Goal: Transaction & Acquisition: Purchase product/service

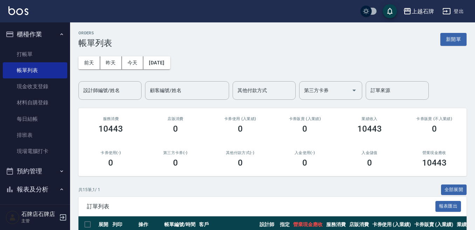
scroll to position [70, 0]
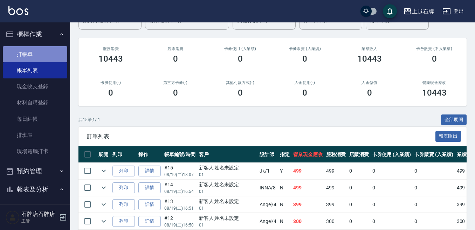
click at [46, 47] on link "打帳單" at bounding box center [35, 54] width 64 height 16
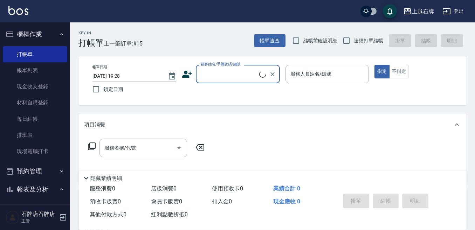
click at [235, 73] on input "顧客姓名/手機號碼/編號" at bounding box center [229, 74] width 60 height 12
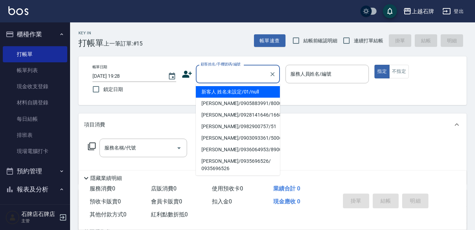
drag, startPoint x: 252, startPoint y: 91, endPoint x: 339, endPoint y: 92, distance: 86.2
click at [261, 90] on li "新客人 姓名未設定/01/null" at bounding box center [238, 92] width 84 height 12
type input "1"
type input "新客人 姓名未設定/01/null"
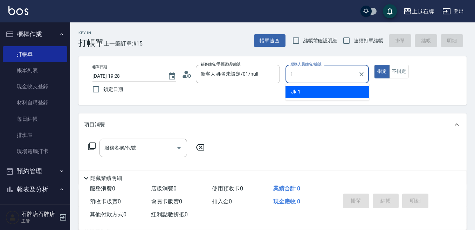
click at [339, 92] on div "Jk -1" at bounding box center [328, 92] width 84 height 12
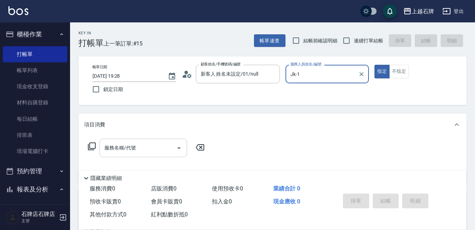
type input "Jk-1"
click at [143, 144] on input "服務名稱/代號" at bounding box center [138, 148] width 71 height 12
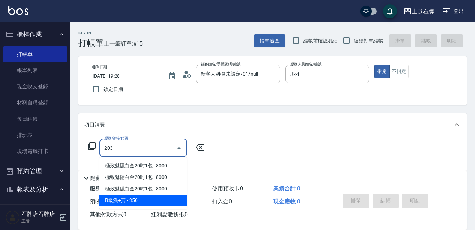
click at [154, 200] on span "B級洗+剪 - 350" at bounding box center [144, 201] width 88 height 12
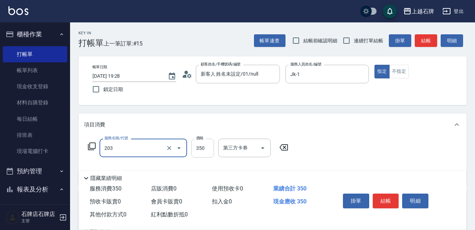
type input "B級洗+剪(203)"
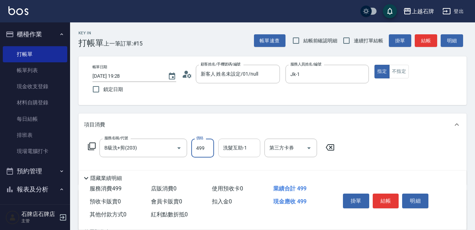
type input "499"
click at [249, 146] on input "洗髮互助-1" at bounding box center [240, 148] width 36 height 12
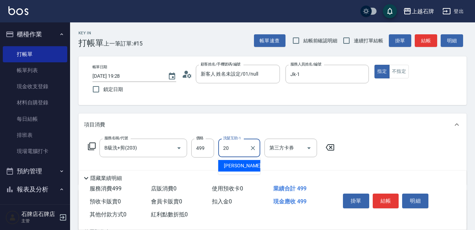
click at [246, 168] on div "[PERSON_NAME] -20" at bounding box center [239, 166] width 42 height 12
type input "[PERSON_NAME]-20"
click at [383, 197] on button "結帳" at bounding box center [386, 201] width 26 height 15
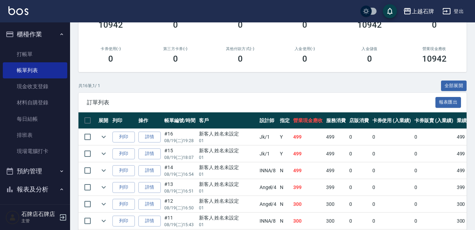
scroll to position [105, 0]
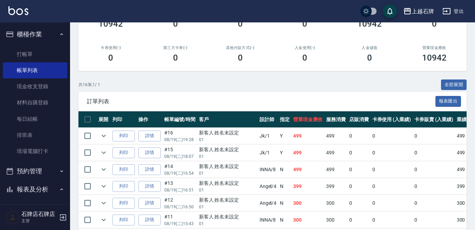
click at [136, 136] on td "列印" at bounding box center [124, 136] width 26 height 16
click at [133, 136] on button "列印" at bounding box center [124, 136] width 22 height 11
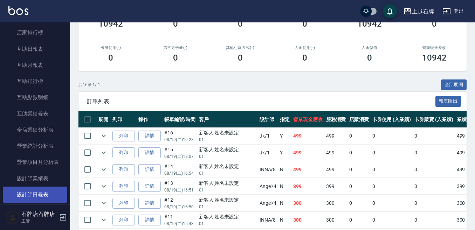
scroll to position [280, 0]
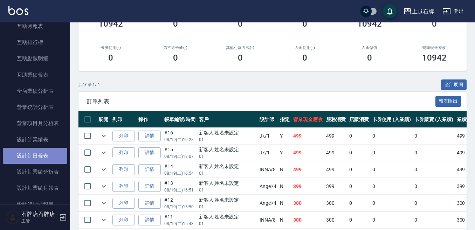
click at [59, 153] on link "設計師日報表" at bounding box center [35, 156] width 64 height 16
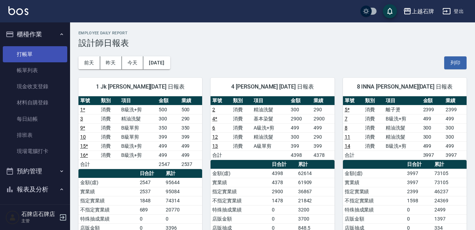
click at [42, 51] on link "打帳單" at bounding box center [35, 54] width 64 height 16
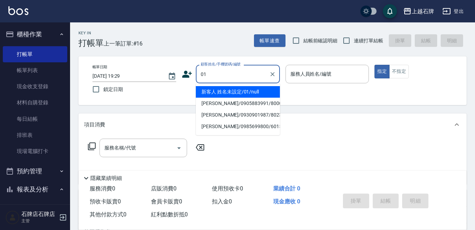
type input "新客人 姓名未設定/01/null"
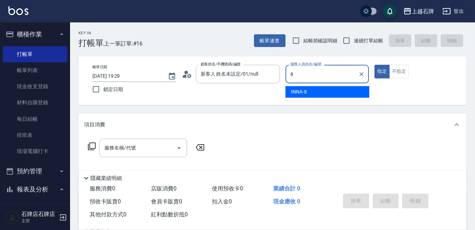
type input "INNA-8"
type button "true"
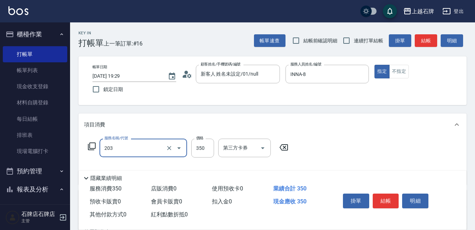
type input "B級洗+剪(203)"
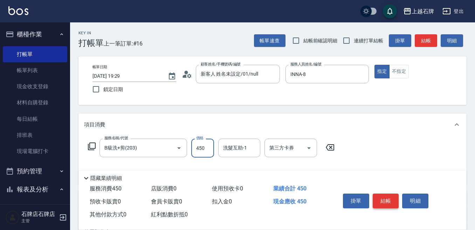
type input "450"
click at [383, 203] on button "結帳" at bounding box center [386, 201] width 26 height 15
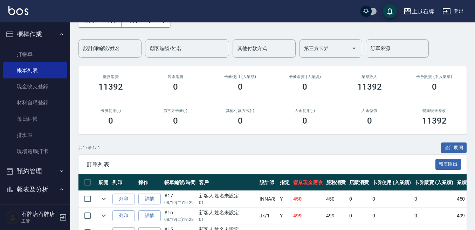
scroll to position [70, 0]
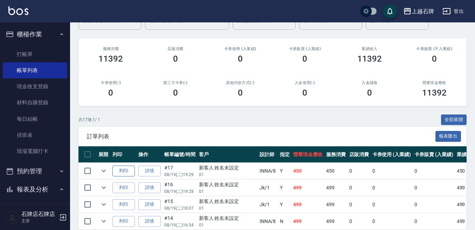
click at [128, 174] on button "列印" at bounding box center [124, 171] width 22 height 11
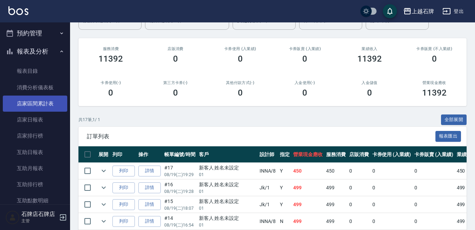
scroll to position [245, 0]
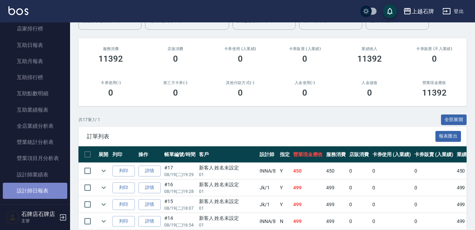
click at [52, 193] on link "設計師日報表" at bounding box center [35, 191] width 64 height 16
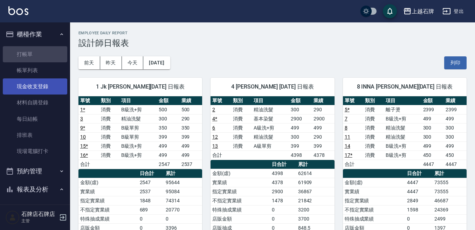
click at [39, 52] on link "打帳單" at bounding box center [35, 54] width 64 height 16
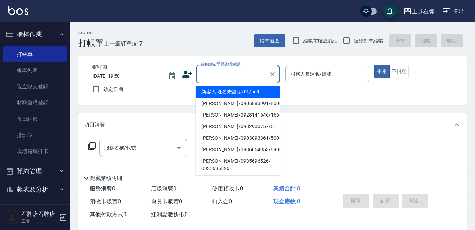
click at [232, 75] on input "顧客姓名/手機號碼/編號" at bounding box center [232, 74] width 67 height 12
click at [258, 92] on li "新客人 姓名未設定/01/null" at bounding box center [238, 92] width 84 height 12
type input "新客人 姓名未設定/01/null"
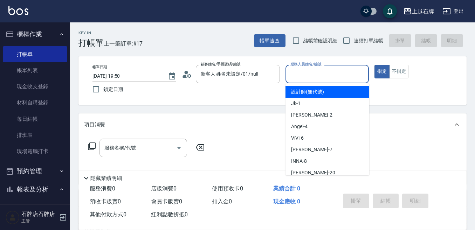
click at [324, 73] on input "服務人員姓名/編號" at bounding box center [327, 74] width 77 height 12
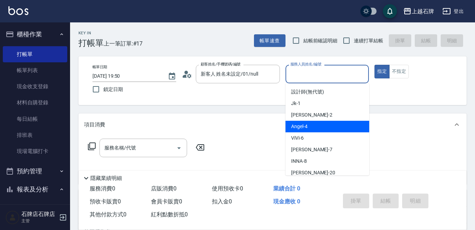
click at [318, 125] on div "[PERSON_NAME] -4" at bounding box center [328, 127] width 84 height 12
type input "[PERSON_NAME]-4"
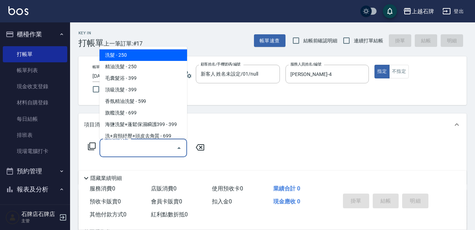
drag, startPoint x: 164, startPoint y: 151, endPoint x: 161, endPoint y: 124, distance: 26.6
click at [164, 150] on input "服務名稱/代號" at bounding box center [138, 148] width 71 height 12
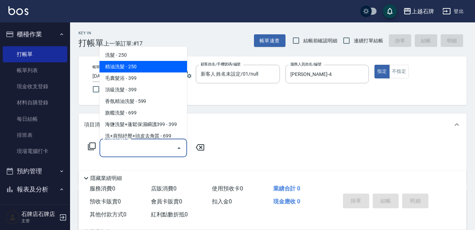
click at [147, 68] on span "精油洗髮 - 250" at bounding box center [144, 67] width 88 height 12
type input "精油洗髮(102)"
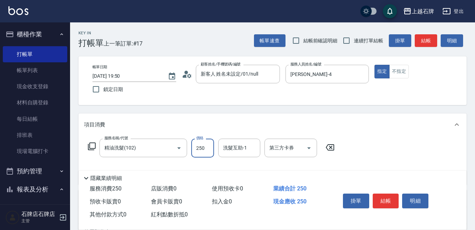
click at [196, 154] on input "250" at bounding box center [202, 148] width 23 height 19
type input "300"
click at [391, 197] on button "結帳" at bounding box center [386, 201] width 26 height 15
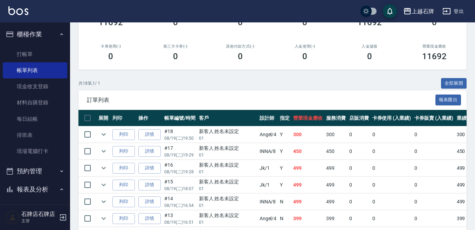
scroll to position [105, 0]
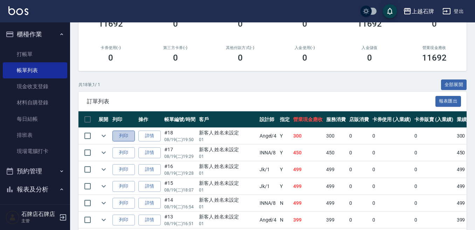
click at [125, 135] on button "列印" at bounding box center [124, 136] width 22 height 11
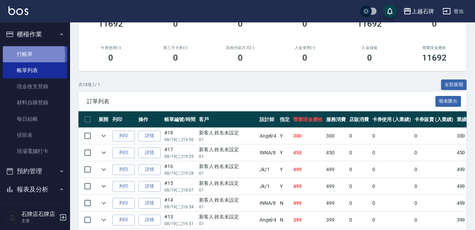
click at [19, 56] on link "打帳單" at bounding box center [35, 54] width 64 height 16
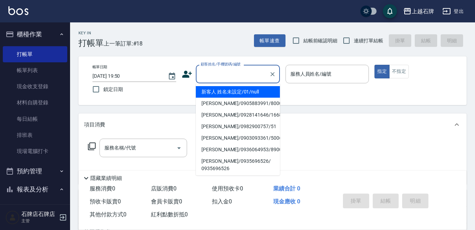
click at [208, 73] on input "顧客姓名/手機號碼/編號" at bounding box center [232, 74] width 67 height 12
click at [219, 89] on li "新客人 姓名未設定/01/null" at bounding box center [238, 92] width 84 height 12
type input "新客人 姓名未設定/01/null"
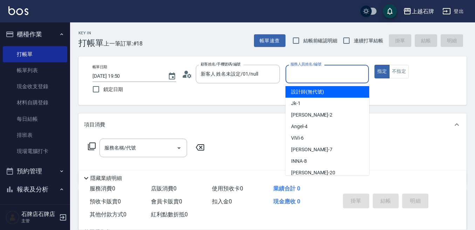
click at [317, 77] on input "服務人員姓名/編號" at bounding box center [327, 74] width 77 height 12
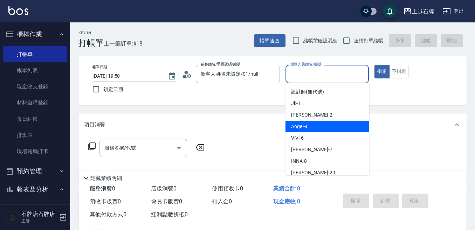
click at [320, 124] on div "[PERSON_NAME] -4" at bounding box center [328, 127] width 84 height 12
type input "[PERSON_NAME]-4"
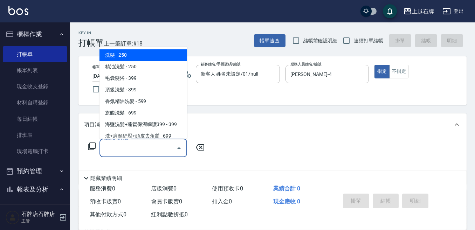
click at [155, 150] on input "服務名稱/代號" at bounding box center [138, 148] width 71 height 12
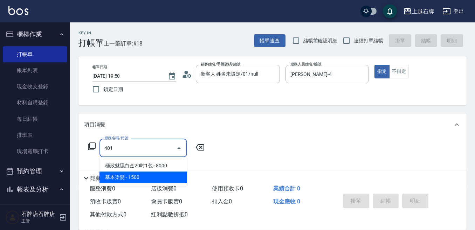
click at [183, 178] on span "基本染髮 - 1500" at bounding box center [144, 178] width 88 height 12
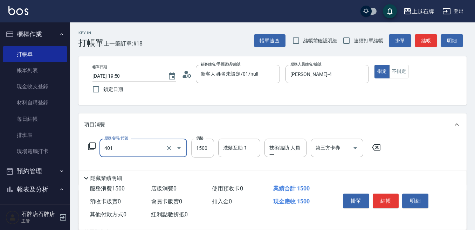
type input "基本染髮(401)"
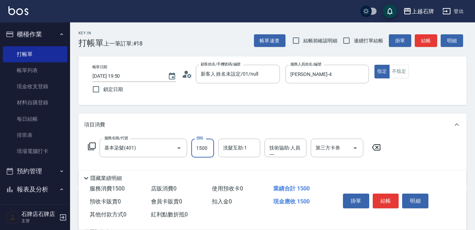
click at [204, 151] on input "1500" at bounding box center [202, 148] width 23 height 19
type input "500"
click at [387, 199] on button "結帳" at bounding box center [386, 201] width 26 height 15
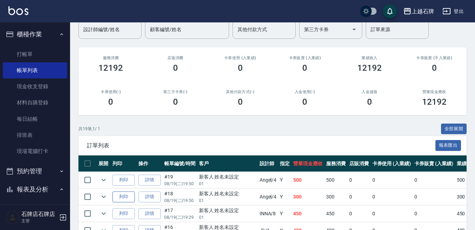
scroll to position [105, 0]
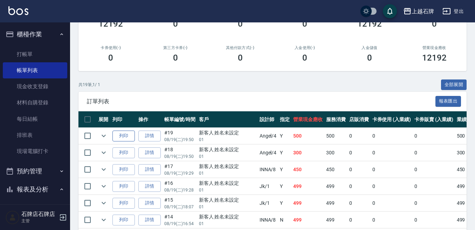
click at [128, 136] on button "列印" at bounding box center [124, 136] width 22 height 11
click at [43, 57] on link "打帳單" at bounding box center [35, 54] width 64 height 16
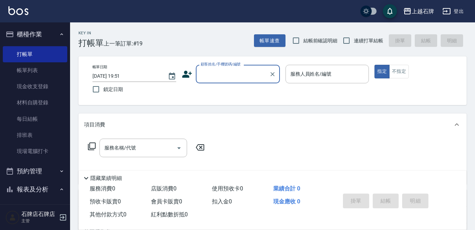
click at [191, 73] on icon at bounding box center [187, 74] width 10 height 7
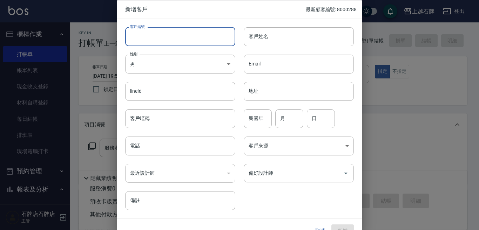
click at [182, 41] on input "客戶編號" at bounding box center [180, 36] width 110 height 19
type input "0910212082"
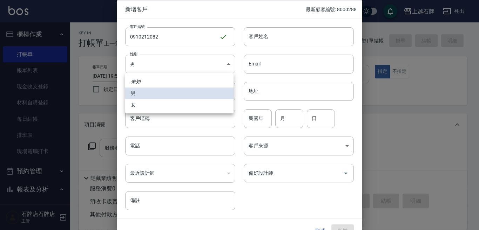
click at [168, 61] on body "上越石牌 登出 櫃檯作業 打帳單 帳單列表 現金收支登錄 材料自購登錄 每日結帳 排班表 現場電腦打卡 預約管理 預約管理 單日預約紀錄 單週預約紀錄 報表及…" at bounding box center [239, 170] width 479 height 341
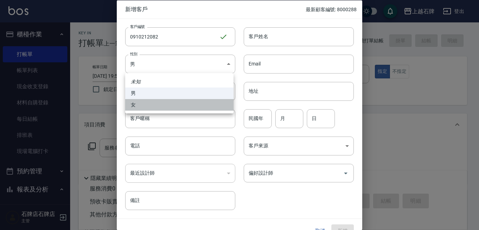
click at [162, 105] on li "女" at bounding box center [179, 105] width 108 height 12
type input "[DEMOGRAPHIC_DATA]"
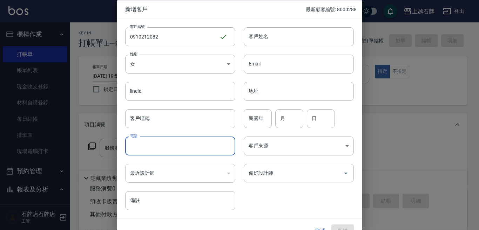
click at [159, 147] on input "電話" at bounding box center [180, 146] width 110 height 19
type input "0910212082"
click at [257, 122] on input "民國年" at bounding box center [258, 118] width 28 height 19
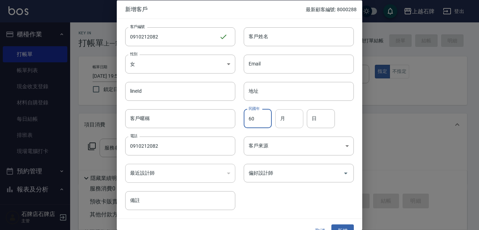
type input "60"
click at [287, 121] on input "月" at bounding box center [289, 118] width 28 height 19
click at [281, 122] on input "月" at bounding box center [289, 118] width 28 height 19
type input "01"
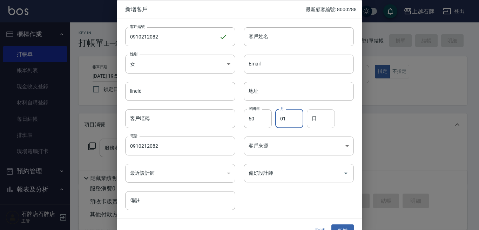
click at [320, 117] on input "日" at bounding box center [321, 118] width 28 height 19
type input "25"
click at [290, 176] on input "偏好設計師" at bounding box center [293, 173] width 93 height 12
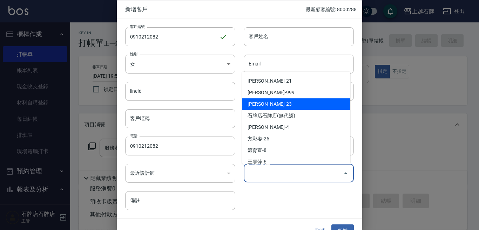
scroll to position [35, 0]
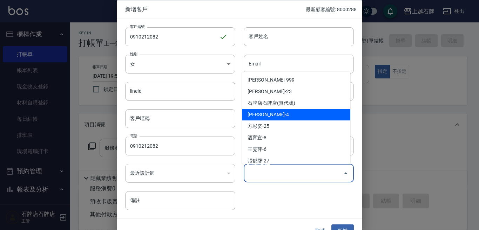
click at [298, 115] on li "[PERSON_NAME]-4" at bounding box center [296, 115] width 108 height 12
type input "[PERSON_NAME]"
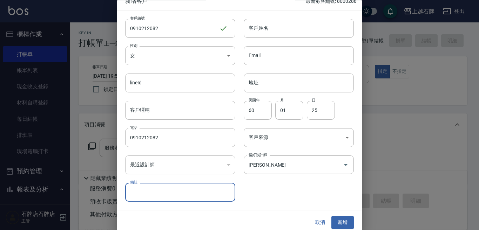
scroll to position [13, 0]
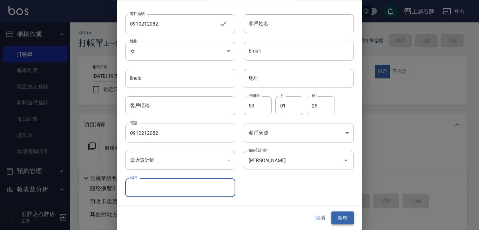
click at [340, 217] on button "新增" at bounding box center [342, 218] width 22 height 13
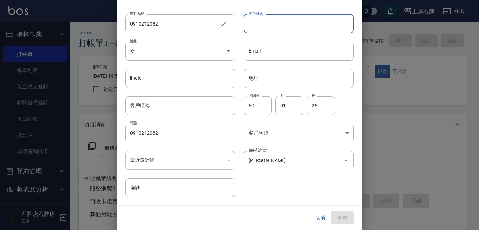
click at [284, 25] on input "客戶姓名" at bounding box center [299, 23] width 110 height 19
click at [266, 22] on input "[GEOGRAPHIC_DATA]" at bounding box center [299, 23] width 110 height 19
click at [268, 22] on input "[GEOGRAPHIC_DATA]" at bounding box center [299, 23] width 110 height 19
click at [270, 22] on input "[GEOGRAPHIC_DATA]" at bounding box center [299, 23] width 110 height 19
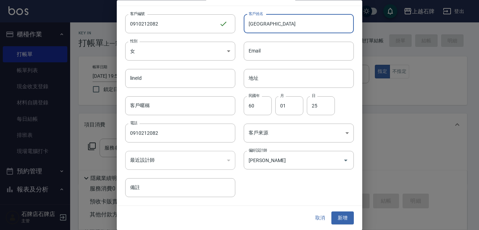
click at [271, 22] on input "[GEOGRAPHIC_DATA]" at bounding box center [299, 23] width 110 height 19
click at [257, 25] on input "[GEOGRAPHIC_DATA]" at bounding box center [299, 23] width 110 height 19
type input "杜小姐"
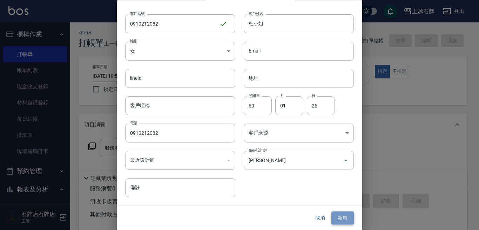
click at [344, 216] on button "新增" at bounding box center [342, 218] width 22 height 13
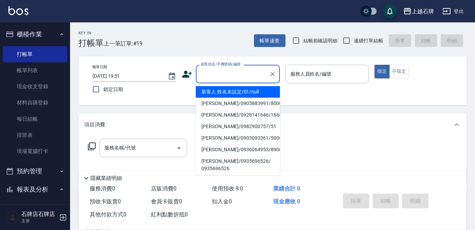
click at [244, 75] on input "顧客姓名/手機號碼/編號" at bounding box center [232, 74] width 67 height 12
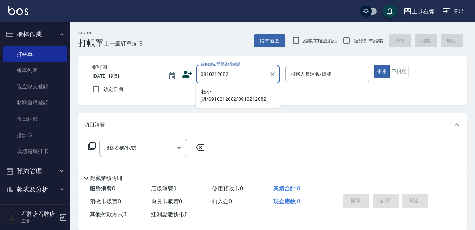
click at [258, 99] on li "杜小姐/0910212082/0910212082" at bounding box center [238, 95] width 84 height 19
type input "杜小姐/0910212082/0910212082"
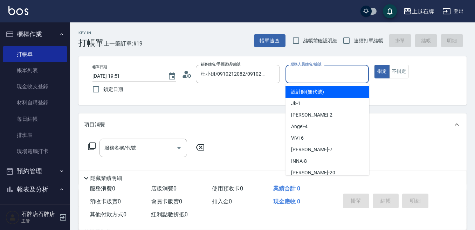
click at [313, 73] on input "服務人員姓名/編號" at bounding box center [327, 74] width 77 height 12
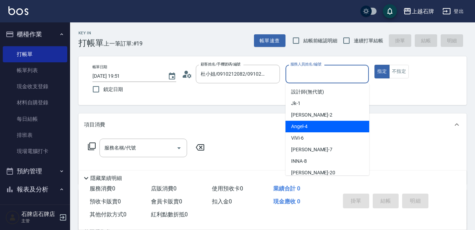
click at [355, 128] on div "[PERSON_NAME] -4" at bounding box center [328, 127] width 84 height 12
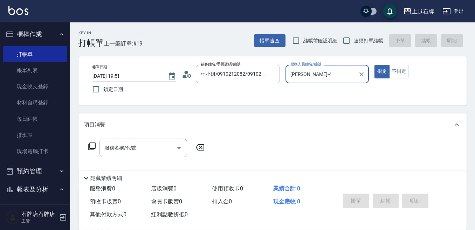
type input "[PERSON_NAME]-4"
click at [93, 147] on icon at bounding box center [92, 146] width 8 height 8
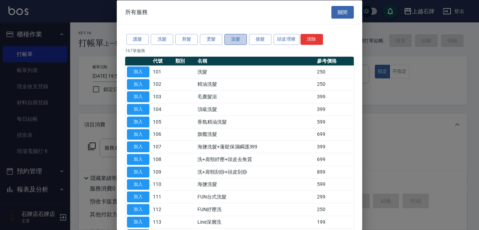
click at [237, 40] on button "染髮" at bounding box center [235, 39] width 22 height 11
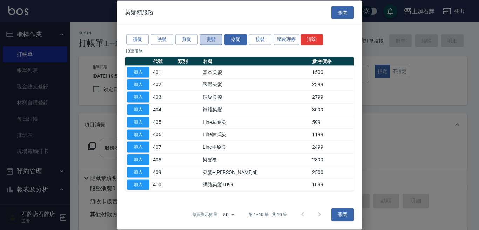
click at [212, 39] on button "燙髮" at bounding box center [211, 39] width 22 height 11
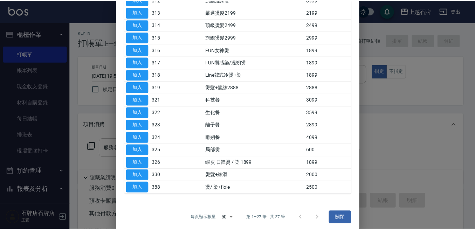
scroll to position [212, 0]
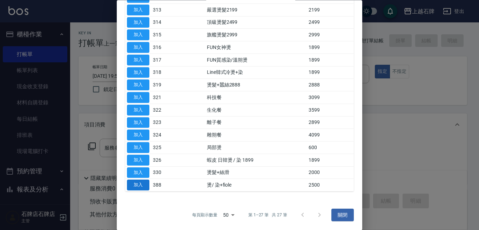
click at [140, 184] on button "加入" at bounding box center [138, 185] width 22 height 11
type input "燙/ 染+fiole(388)"
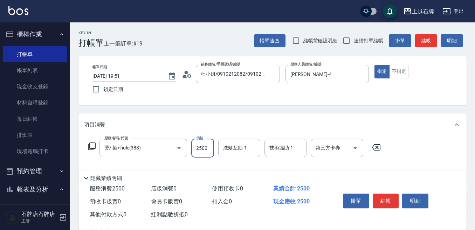
click at [210, 148] on input "2500" at bounding box center [202, 148] width 23 height 19
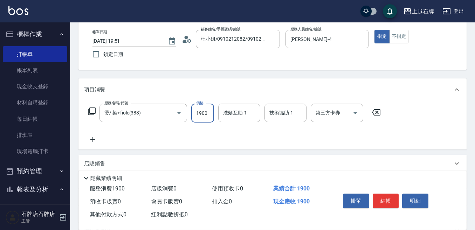
scroll to position [70, 0]
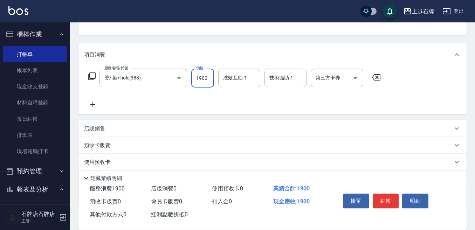
type input "1900"
click at [95, 129] on p "店販銷售" at bounding box center [94, 128] width 21 height 7
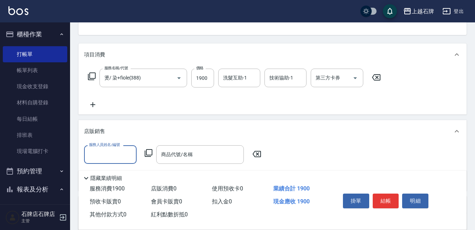
scroll to position [0, 0]
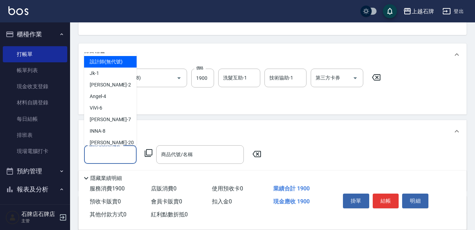
click at [110, 152] on input "服務人員姓名/編號" at bounding box center [110, 155] width 46 height 12
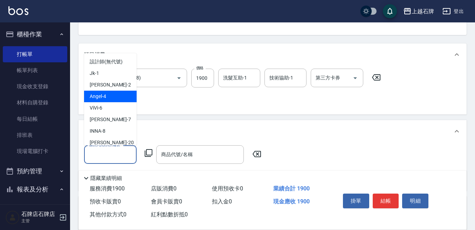
click at [118, 99] on div "[PERSON_NAME] -4" at bounding box center [110, 97] width 53 height 12
type input "[PERSON_NAME]-4"
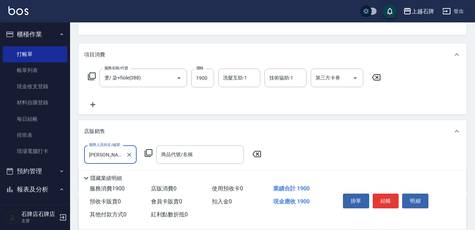
click at [150, 152] on icon at bounding box center [148, 153] width 8 height 8
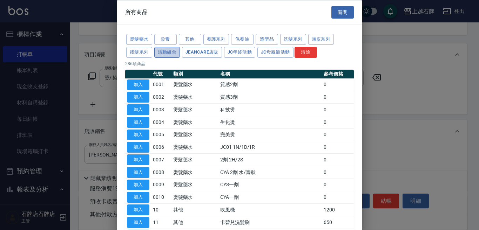
click at [166, 50] on button "活動組合" at bounding box center [167, 52] width 26 height 11
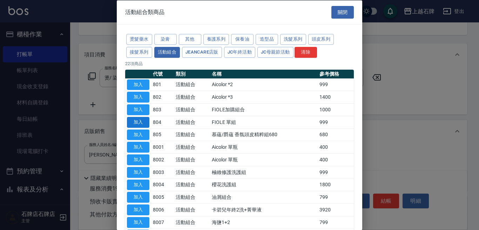
click at [138, 121] on button "加入" at bounding box center [138, 122] width 22 height 11
type input "FIOLE 單組"
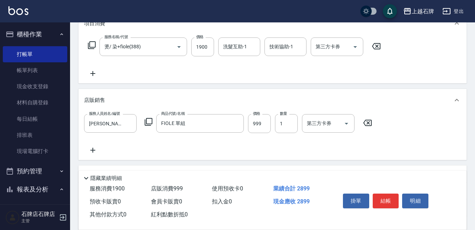
scroll to position [105, 0]
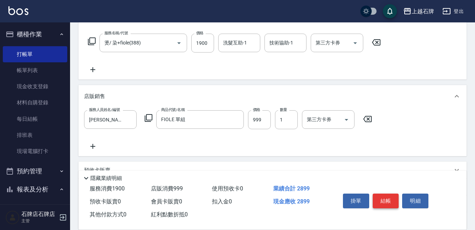
click at [394, 199] on button "結帳" at bounding box center [386, 201] width 26 height 15
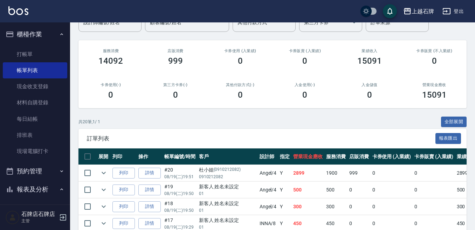
scroll to position [70, 0]
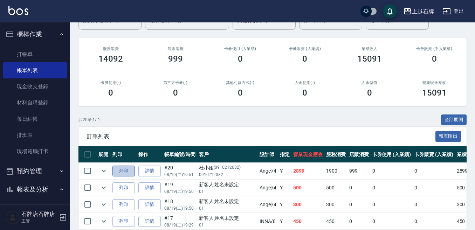
click at [129, 172] on button "列印" at bounding box center [124, 171] width 22 height 11
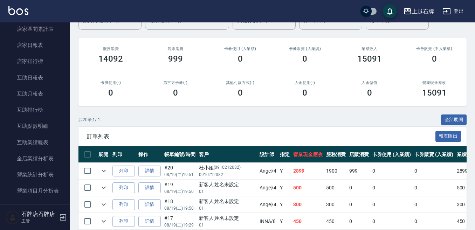
scroll to position [280, 0]
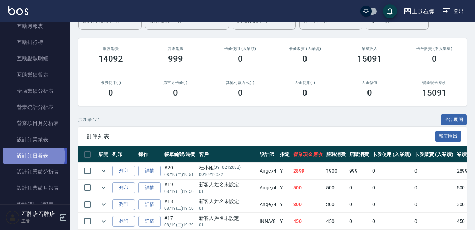
click at [27, 156] on link "設計師日報表" at bounding box center [35, 156] width 64 height 16
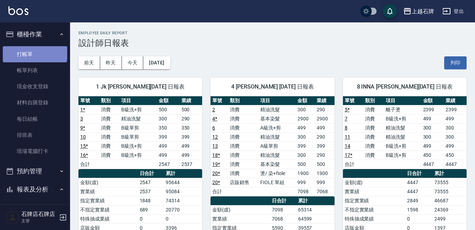
click at [34, 52] on link "打帳單" at bounding box center [35, 54] width 64 height 16
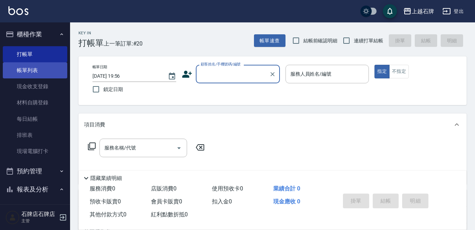
click at [29, 68] on link "帳單列表" at bounding box center [35, 70] width 64 height 16
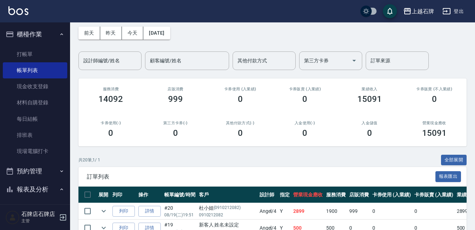
scroll to position [70, 0]
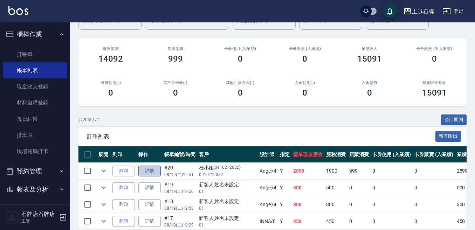
click at [149, 172] on link "詳情" at bounding box center [149, 171] width 22 height 11
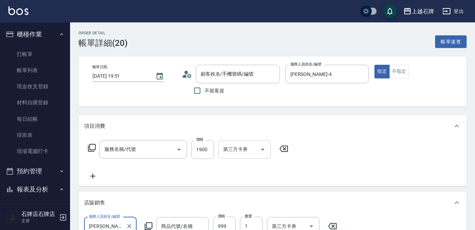
type input "[DATE] 19:51"
type input "[PERSON_NAME]-4"
type input "燙/ 染+fiole(388)"
type input "FIOLE 單組"
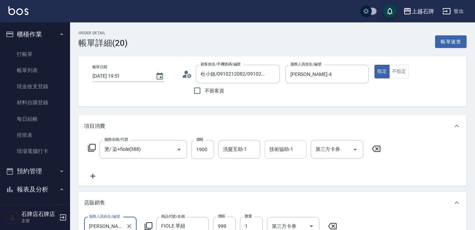
type input "杜小姐/0910212082/0910212082"
click at [238, 153] on input "洗髮互助-1" at bounding box center [240, 149] width 36 height 12
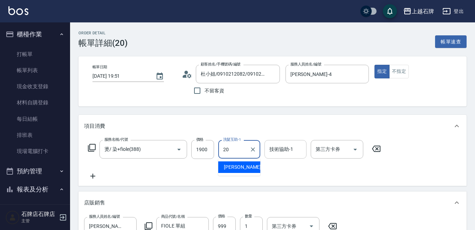
drag, startPoint x: 241, startPoint y: 168, endPoint x: 269, endPoint y: 155, distance: 31.2
click at [243, 167] on div "[PERSON_NAME] -20" at bounding box center [239, 168] width 42 height 12
type input "[PERSON_NAME]-20"
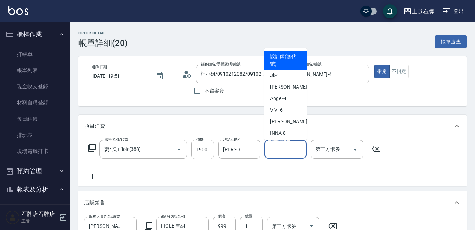
click at [278, 152] on input "技術協助-1" at bounding box center [286, 149] width 36 height 12
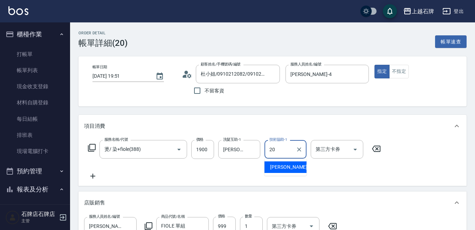
click at [297, 166] on div "[PERSON_NAME] -20" at bounding box center [286, 168] width 42 height 12
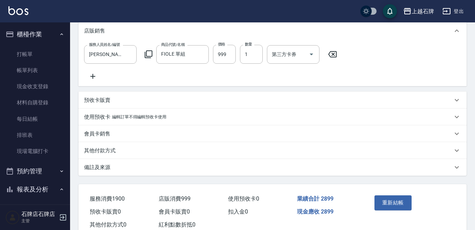
scroll to position [175, 0]
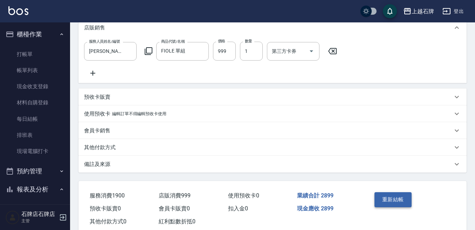
type input "[PERSON_NAME]-20"
click at [393, 206] on button "重新結帳" at bounding box center [393, 199] width 37 height 15
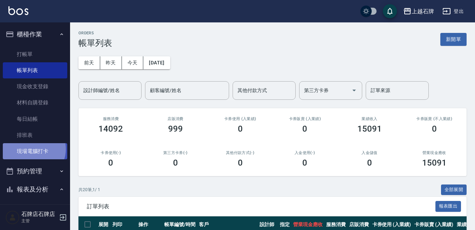
click at [33, 149] on link "現場電腦打卡" at bounding box center [35, 151] width 64 height 16
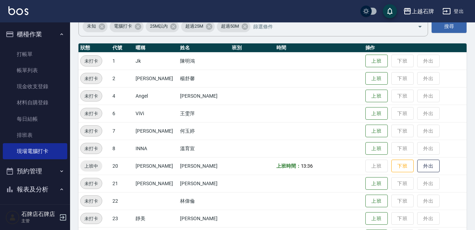
scroll to position [70, 0]
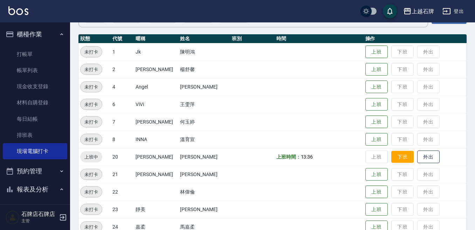
click at [402, 155] on button "下班" at bounding box center [403, 157] width 22 height 12
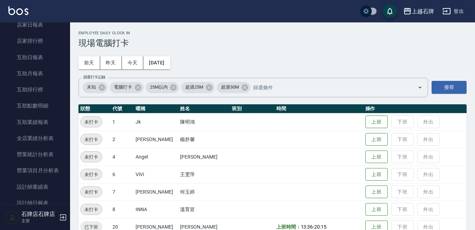
scroll to position [245, 0]
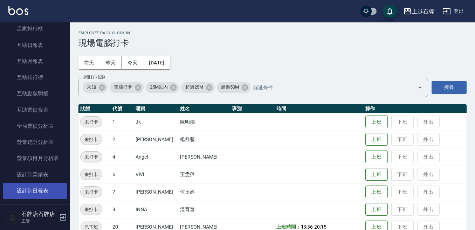
click at [46, 193] on link "設計師日報表" at bounding box center [35, 191] width 64 height 16
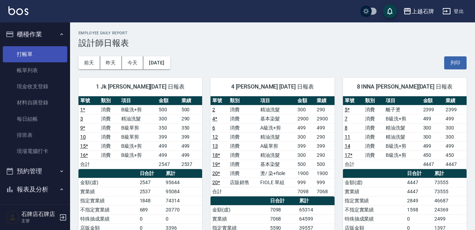
click at [27, 51] on link "打帳單" at bounding box center [35, 54] width 64 height 16
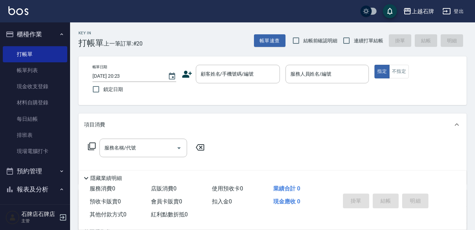
click at [192, 71] on icon at bounding box center [187, 74] width 11 height 11
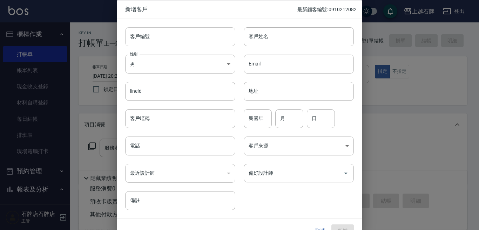
click at [185, 33] on input "客戶編號" at bounding box center [180, 36] width 110 height 19
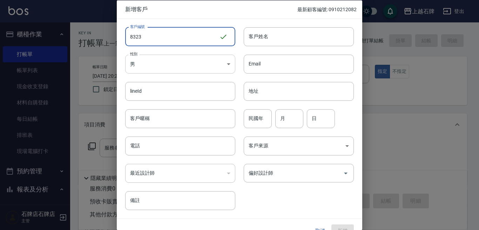
type input "8323"
click at [206, 72] on body "上越石牌 登出 櫃檯作業 打帳單 帳單列表 現金收支登錄 材料自購登錄 每日結帳 排班表 現場電腦打卡 預約管理 預約管理 單日預約紀錄 單週預約紀錄 報表及…" at bounding box center [239, 170] width 479 height 341
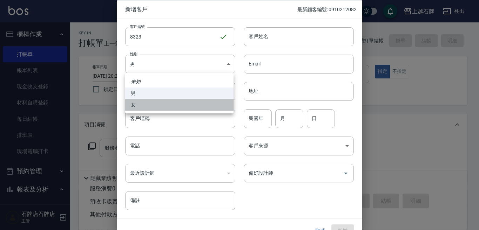
click at [203, 104] on li "女" at bounding box center [179, 105] width 108 height 12
type input "[DEMOGRAPHIC_DATA]"
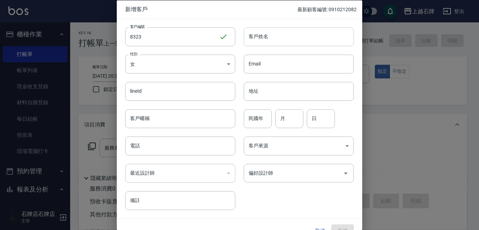
click at [267, 31] on input "客戶姓名" at bounding box center [299, 36] width 110 height 19
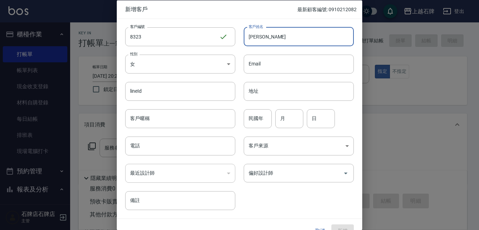
type input "[PERSON_NAME]"
click at [262, 128] on div "客戶來源 ​ 客戶來源" at bounding box center [294, 141] width 118 height 27
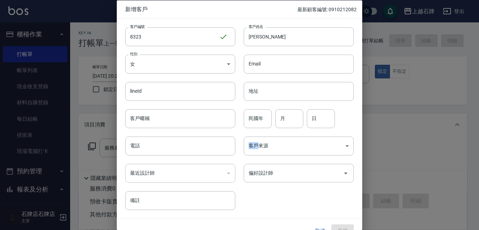
click at [262, 128] on div "客戶來源 ​ 客戶來源" at bounding box center [294, 141] width 118 height 27
click at [262, 128] on input "民國年" at bounding box center [258, 118] width 28 height 19
type input "91"
click at [281, 115] on input "月" at bounding box center [289, 118] width 28 height 19
type input "8"
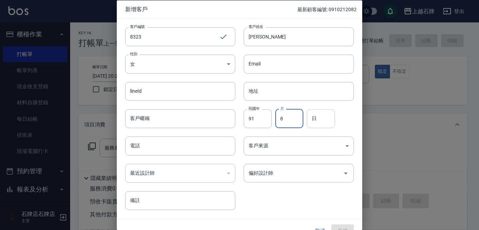
click at [322, 110] on input "日" at bounding box center [321, 118] width 28 height 19
type input "13"
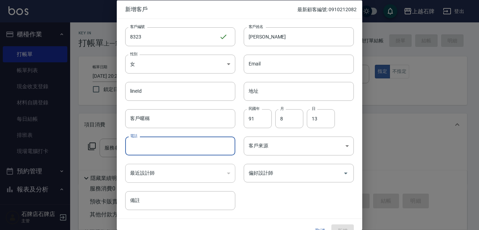
click at [185, 138] on input "電話" at bounding box center [180, 146] width 110 height 19
click at [263, 166] on div "偏好設計師" at bounding box center [299, 173] width 110 height 19
type input "0970518282"
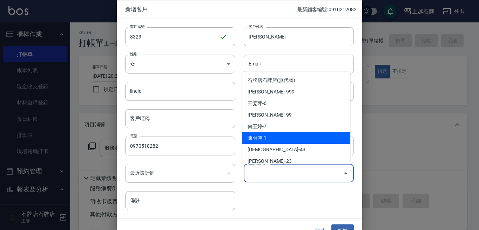
click at [321, 142] on li "陳明鴻-1" at bounding box center [296, 139] width 108 height 12
type input "陳明鴻"
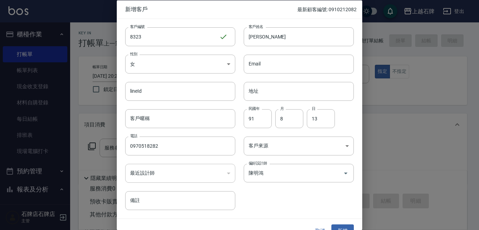
click at [313, 206] on div "客戶編號 8323 ​ 客戶編號 客戶姓名 [PERSON_NAME]姓名 性別 女 [DEMOGRAPHIC_DATA] 性別 Email Email li…" at bounding box center [235, 115] width 237 height 192
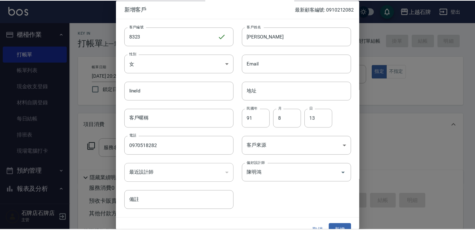
scroll to position [13, 0]
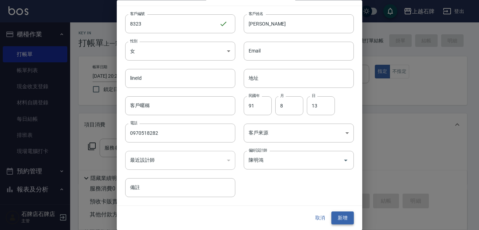
click at [345, 218] on button "新增" at bounding box center [342, 218] width 22 height 13
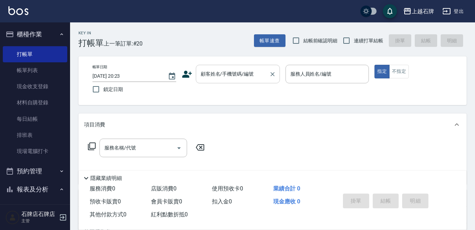
drag, startPoint x: 200, startPoint y: 81, endPoint x: 209, endPoint y: 80, distance: 9.2
click at [201, 80] on div "顧客姓名/手機號碼/編號" at bounding box center [238, 74] width 84 height 19
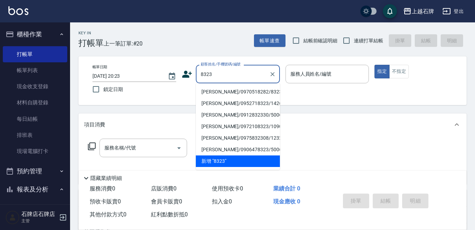
click at [252, 93] on li "[PERSON_NAME]/0970518282/8323" at bounding box center [238, 92] width 84 height 12
type input "[PERSON_NAME]/0970518282/8323"
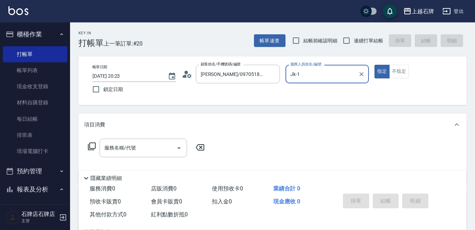
type input "Jk-1"
click at [118, 148] on div "服務名稱/代號 服務名稱/代號" at bounding box center [144, 148] width 88 height 19
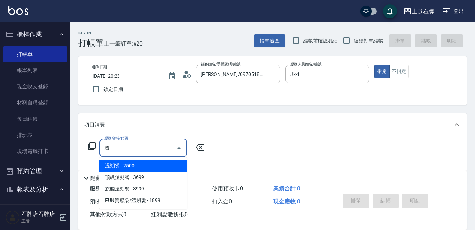
click at [142, 163] on span "溫朔燙 - 2500" at bounding box center [144, 166] width 88 height 12
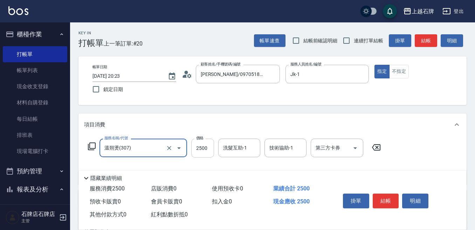
type input "溫朔燙(307)"
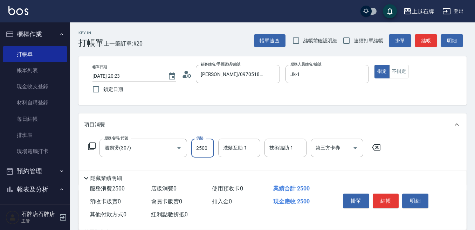
click at [201, 154] on input "2500" at bounding box center [202, 148] width 23 height 19
click at [245, 141] on div "洗髮互助-1" at bounding box center [239, 148] width 42 height 19
type input "4399"
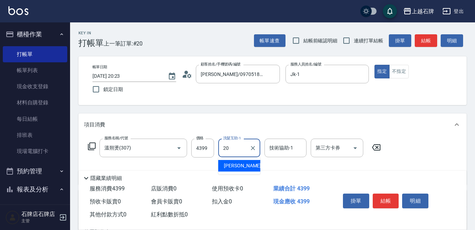
click at [249, 163] on div "[PERSON_NAME] -20" at bounding box center [239, 166] width 42 height 12
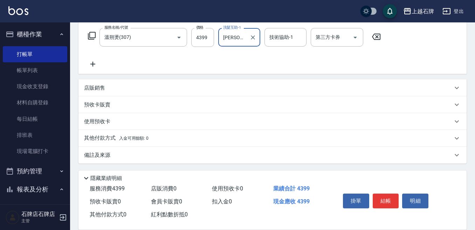
scroll to position [111, 0]
type input "[PERSON_NAME]-20"
click at [152, 116] on div "使用預收卡" at bounding box center [273, 121] width 388 height 17
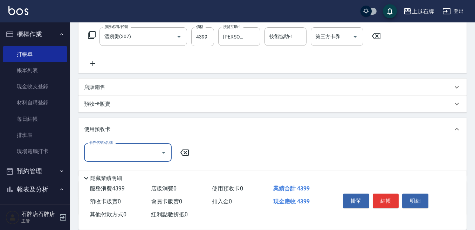
scroll to position [0, 0]
click at [162, 122] on div "使用預收卡" at bounding box center [273, 129] width 388 height 22
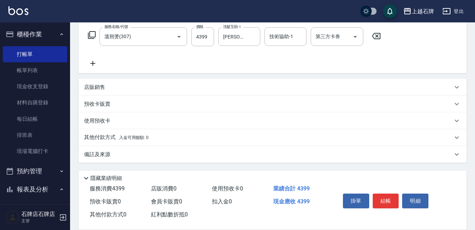
click at [136, 135] on span "入金可用餘額: 0" at bounding box center [134, 137] width 30 height 5
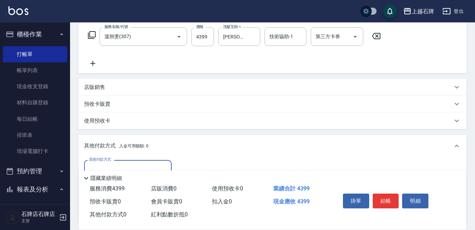
click at [130, 158] on div "其他付款方式 其他付款方式 入金剩餘： 0元 0 ​ 整筆扣入金 0元 異動入金" at bounding box center [273, 190] width 388 height 66
click at [133, 160] on div "其他付款方式 其他付款方式 入金剩餘： 0元 0 ​ 整筆扣入金 0元 異動入金" at bounding box center [273, 190] width 388 height 66
click at [136, 162] on div "其他付款方式" at bounding box center [128, 169] width 88 height 19
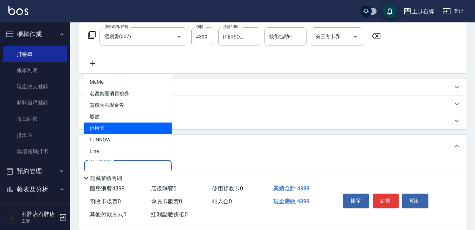
click at [149, 131] on span "信用卡" at bounding box center [128, 129] width 88 height 12
type input "信用卡"
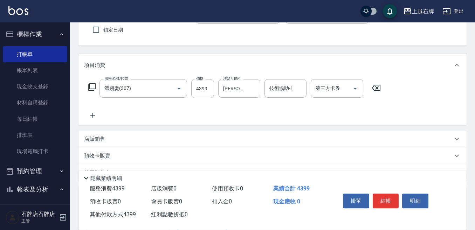
scroll to position [6, 0]
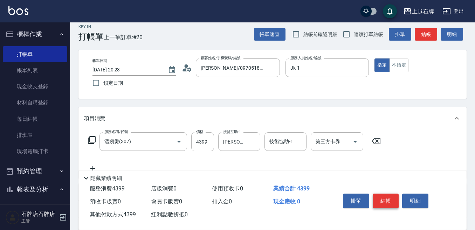
type input "4399"
click at [386, 196] on button "結帳" at bounding box center [386, 201] width 26 height 15
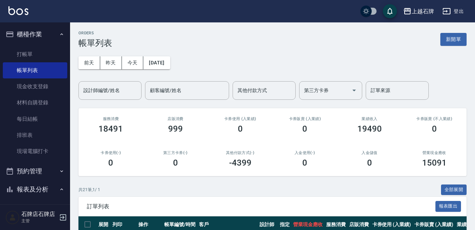
scroll to position [70, 0]
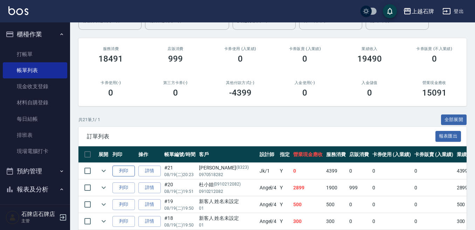
click at [124, 169] on button "列印" at bounding box center [124, 171] width 22 height 11
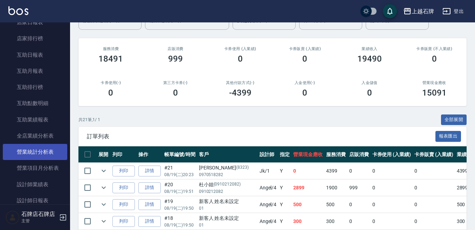
scroll to position [280, 0]
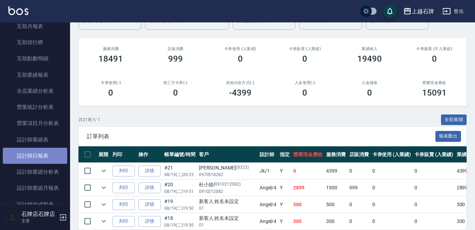
click at [40, 149] on link "設計師日報表" at bounding box center [35, 156] width 64 height 16
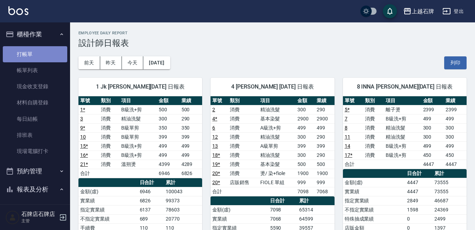
click at [42, 57] on link "打帳單" at bounding box center [35, 54] width 64 height 16
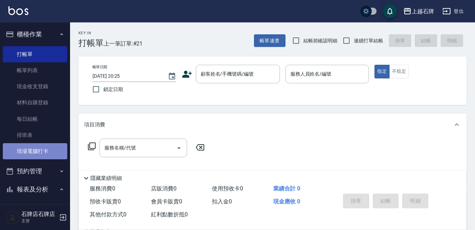
click at [60, 151] on link "現場電腦打卡" at bounding box center [35, 151] width 64 height 16
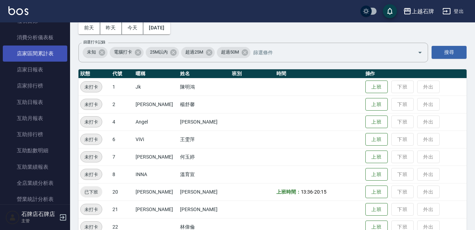
scroll to position [210, 0]
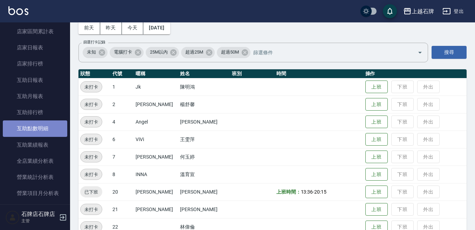
click at [39, 128] on link "互助點數明細" at bounding box center [35, 129] width 64 height 16
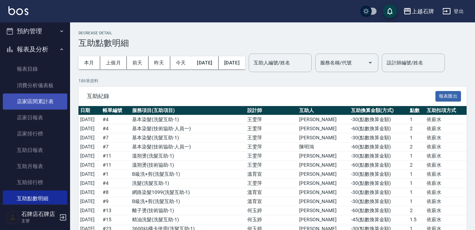
scroll to position [105, 0]
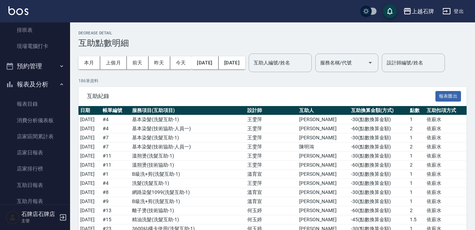
click at [28, 80] on button "報表及分析" at bounding box center [35, 84] width 64 height 18
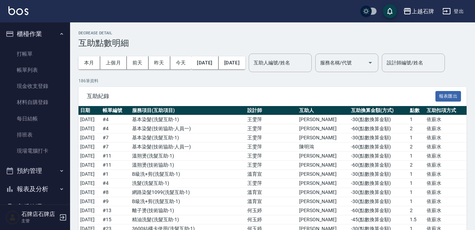
scroll to position [0, 0]
click at [31, 55] on link "打帳單" at bounding box center [35, 54] width 64 height 16
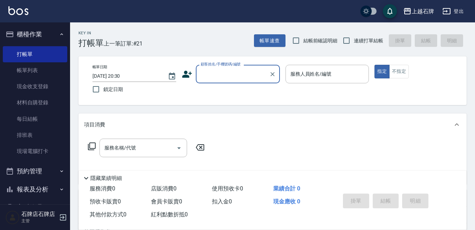
click at [233, 77] on input "顧客姓名/手機號碼/編號" at bounding box center [232, 74] width 67 height 12
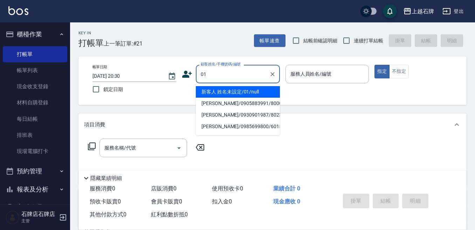
click at [253, 83] on ul "新客人 姓名未設定/01/null [PERSON_NAME]/0905883991/8000183 [PERSON_NAME]/0930901987/802…" at bounding box center [238, 109] width 84 height 52
click at [253, 88] on li "新客人 姓名未設定/01/null" at bounding box center [238, 92] width 84 height 12
type input "新客人 姓名未設定/01/null"
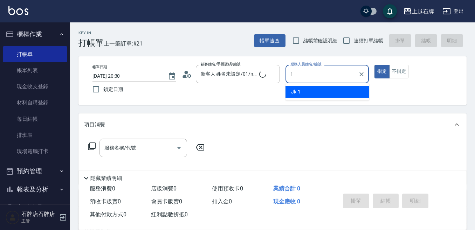
click at [318, 92] on div "Jk -1" at bounding box center [328, 92] width 84 height 12
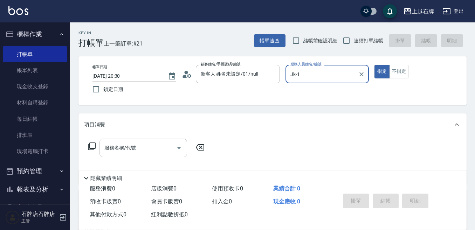
click at [155, 141] on div "服務名稱/代號" at bounding box center [144, 148] width 88 height 19
type input "Jk-1"
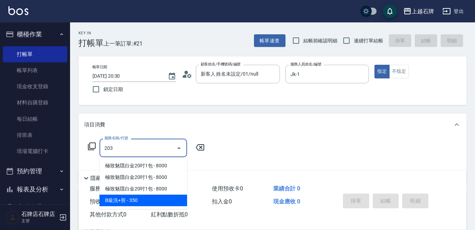
click at [176, 205] on span "B級洗+剪 - 350" at bounding box center [144, 201] width 88 height 12
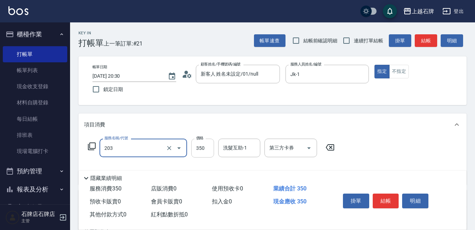
type input "B級洗+剪(203)"
click at [198, 152] on input "350" at bounding box center [202, 148] width 23 height 19
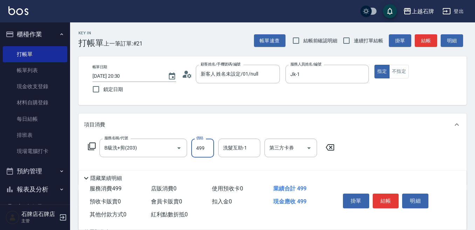
type input "499"
click at [242, 147] on div "洗髮互助-1 洗髮互助-1" at bounding box center [239, 148] width 42 height 19
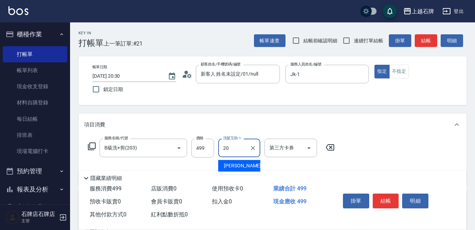
click at [245, 166] on div "[PERSON_NAME] -20" at bounding box center [239, 166] width 42 height 12
type input "[PERSON_NAME]-20"
click at [393, 199] on button "結帳" at bounding box center [386, 201] width 26 height 15
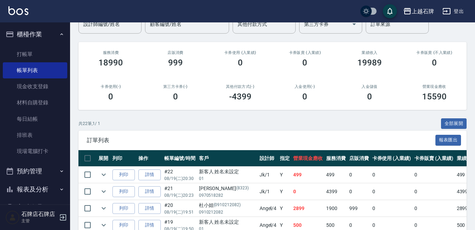
scroll to position [70, 0]
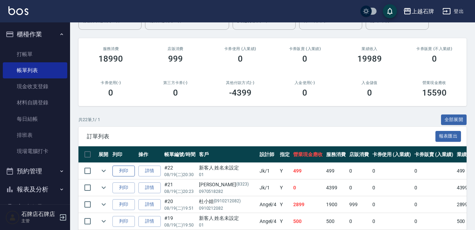
click at [131, 170] on button "列印" at bounding box center [124, 171] width 22 height 11
click at [47, 45] on ul "打帳單 帳單列表 現金收支登錄 材料自購登錄 每日結帳 排班表 現場電腦打卡" at bounding box center [35, 102] width 64 height 119
click at [47, 47] on link "打帳單" at bounding box center [35, 54] width 64 height 16
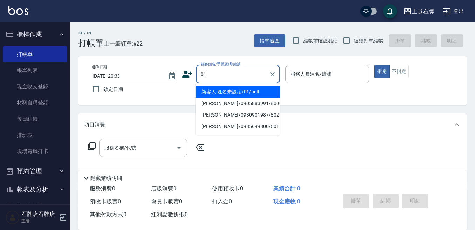
click at [254, 92] on li "新客人 姓名未設定/01/null" at bounding box center [238, 92] width 84 height 12
type input "新客人 姓名未設定/01/null"
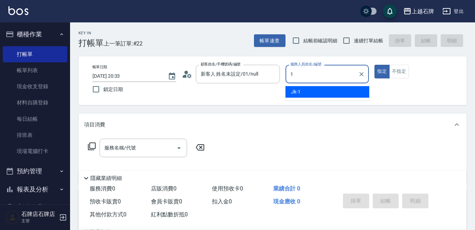
click at [305, 93] on div "Jk -1" at bounding box center [328, 92] width 84 height 12
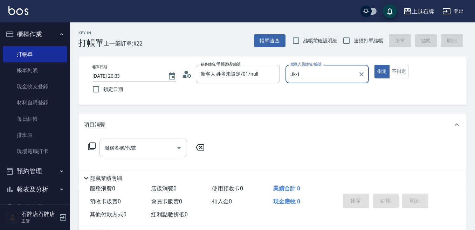
click at [176, 147] on icon "Open" at bounding box center [179, 148] width 8 height 8
type input "Jk-1"
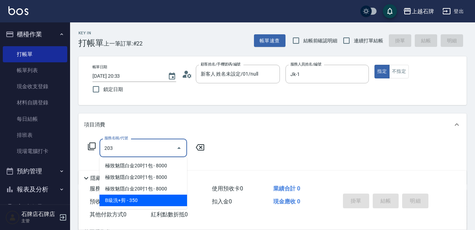
click at [165, 203] on span "B級洗+剪 - 350" at bounding box center [144, 201] width 88 height 12
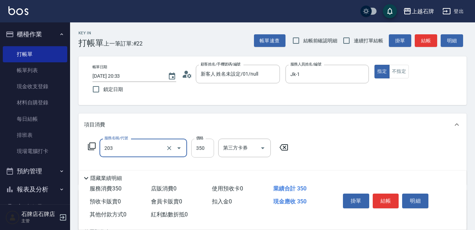
type input "B級洗+剪(203)"
click at [208, 151] on input "350" at bounding box center [202, 148] width 23 height 19
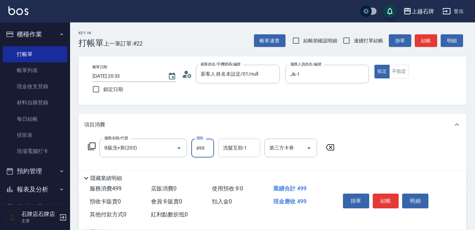
type input "499"
click at [237, 149] on div "洗髮互助-1 洗髮互助-1" at bounding box center [239, 148] width 42 height 19
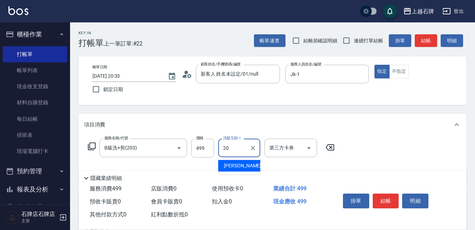
click at [235, 156] on div "20 洗髮互助-1" at bounding box center [239, 148] width 42 height 19
click at [238, 160] on ul "[PERSON_NAME] -20" at bounding box center [239, 165] width 42 height 17
click at [250, 170] on div "[PERSON_NAME] -20" at bounding box center [239, 166] width 42 height 12
type input "[PERSON_NAME]-20"
click at [389, 200] on button "結帳" at bounding box center [386, 201] width 26 height 15
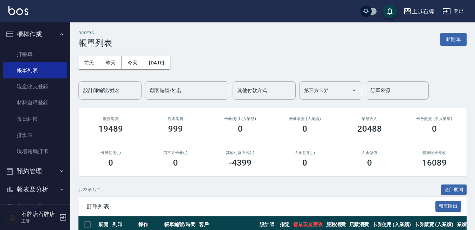
scroll to position [140, 0]
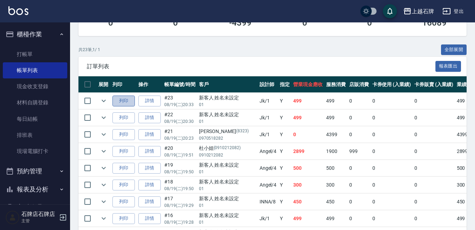
click at [132, 106] on button "列印" at bounding box center [124, 101] width 22 height 11
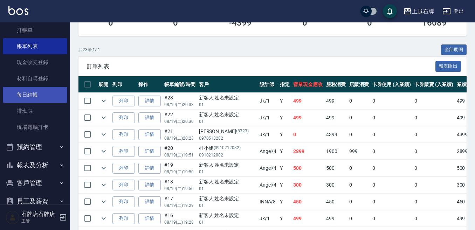
scroll to position [70, 0]
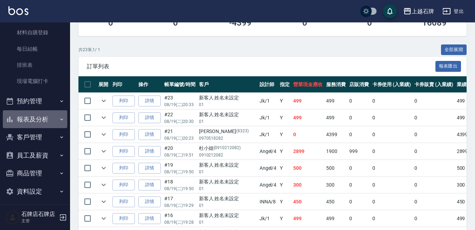
drag, startPoint x: 45, startPoint y: 125, endPoint x: 46, endPoint y: 120, distance: 5.8
click at [45, 125] on button "報表及分析" at bounding box center [35, 119] width 64 height 18
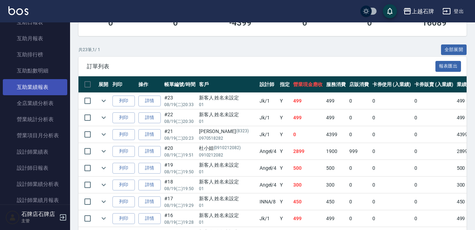
scroll to position [280, 0]
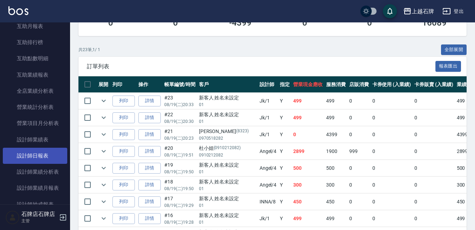
click at [51, 156] on link "設計師日報表" at bounding box center [35, 156] width 64 height 16
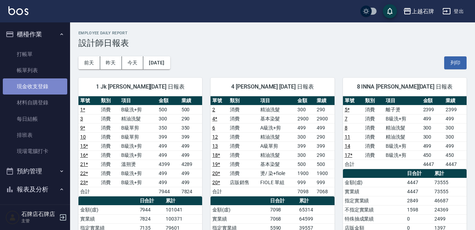
click at [53, 85] on link "現金收支登錄" at bounding box center [35, 87] width 64 height 16
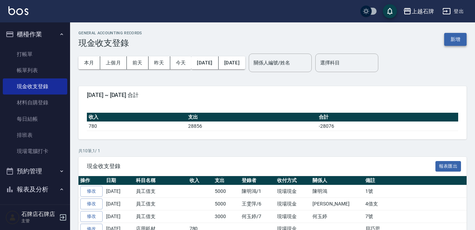
click at [458, 45] on button "新增" at bounding box center [455, 39] width 22 height 13
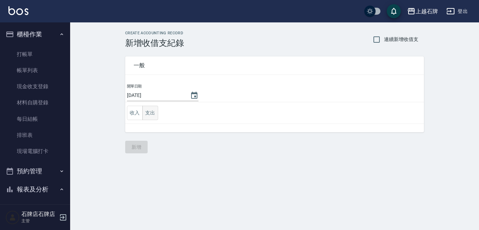
click at [144, 117] on button "支出" at bounding box center [150, 113] width 16 height 14
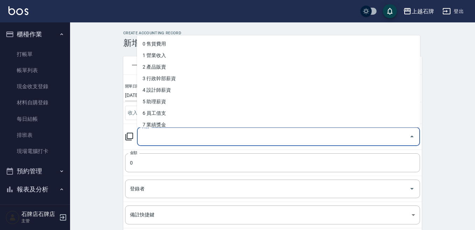
click at [212, 134] on input "科目" at bounding box center [273, 137] width 266 height 12
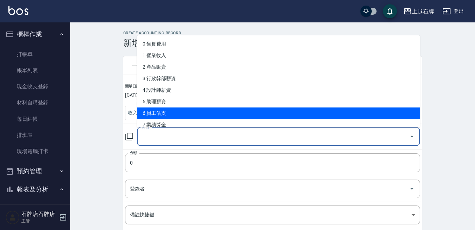
click at [251, 117] on li "6 員工借支" at bounding box center [278, 114] width 283 height 12
type input "6 員工借支"
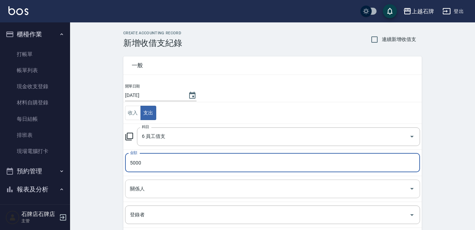
type input "5000"
click at [209, 190] on input "關係人" at bounding box center [267, 189] width 278 height 12
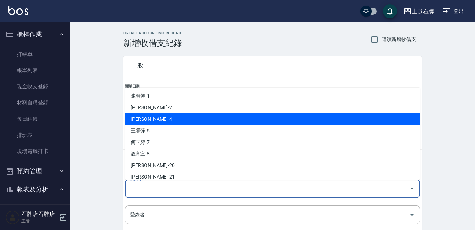
click at [229, 123] on li "[PERSON_NAME]-4" at bounding box center [272, 120] width 295 height 12
type input "[PERSON_NAME]-4"
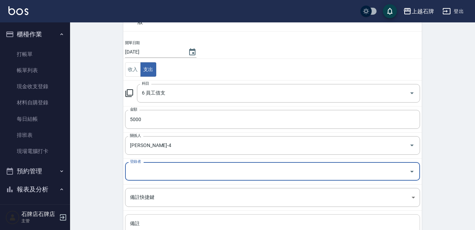
scroll to position [105, 0]
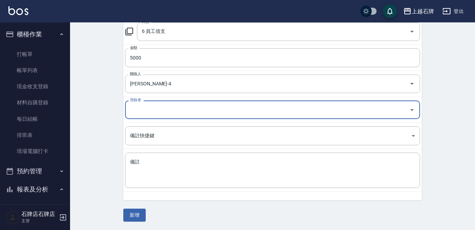
click at [164, 97] on td "登錄者 登錄者" at bounding box center [272, 110] width 299 height 26
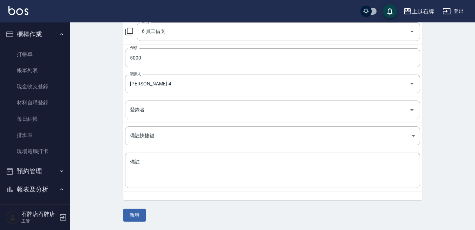
click at [160, 104] on input "登錄者" at bounding box center [267, 110] width 278 height 12
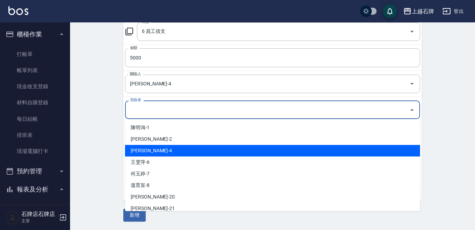
click at [159, 150] on li "[PERSON_NAME]-4" at bounding box center [272, 151] width 295 height 12
type input "[PERSON_NAME]-4"
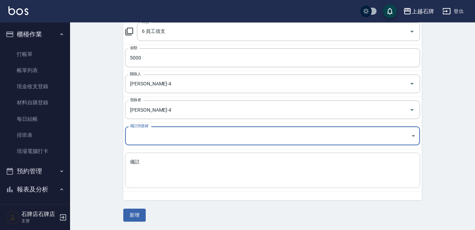
click at [171, 155] on div "x 備註" at bounding box center [272, 170] width 295 height 35
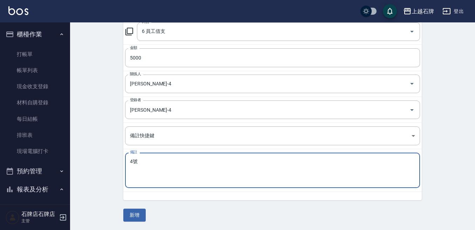
type textarea "4號"
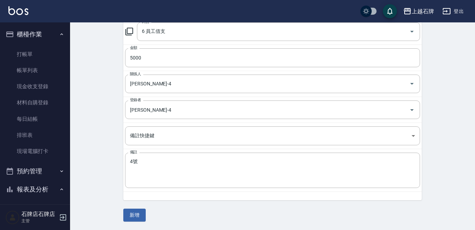
click at [152, 217] on div "一般 開單日期 [DATE] 收入 支出 科目 6 員工借支 科目 金額 5000 金額 關係人 [PERSON_NAME]-4 關係人 登錄者 [PERSO…" at bounding box center [272, 82] width 299 height 279
click at [144, 220] on button "新增" at bounding box center [134, 215] width 22 height 13
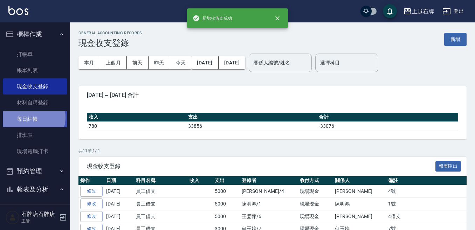
click at [33, 117] on link "每日結帳" at bounding box center [35, 119] width 64 height 16
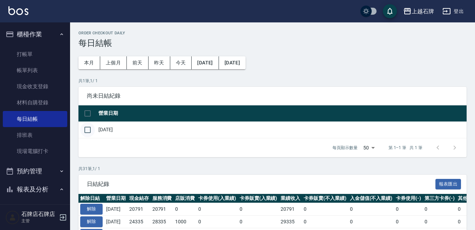
click at [88, 130] on input "checkbox" at bounding box center [87, 130] width 15 height 15
checkbox input "true"
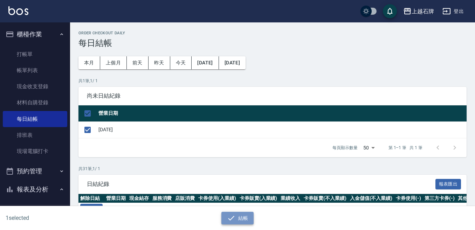
click at [240, 212] on button "結帳" at bounding box center [238, 218] width 33 height 13
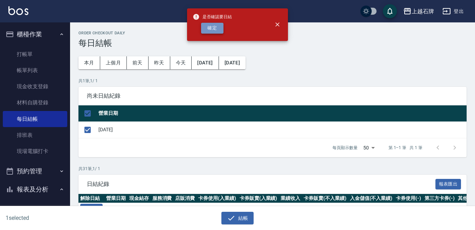
click at [219, 30] on button "確定" at bounding box center [212, 28] width 22 height 11
checkbox input "false"
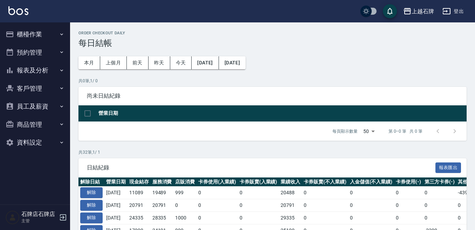
click at [60, 75] on button "報表及分析" at bounding box center [35, 70] width 64 height 18
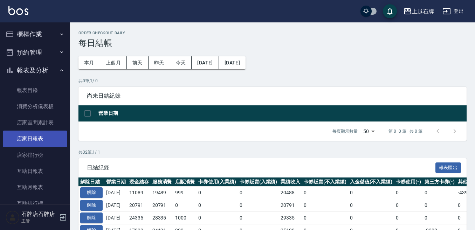
scroll to position [35, 0]
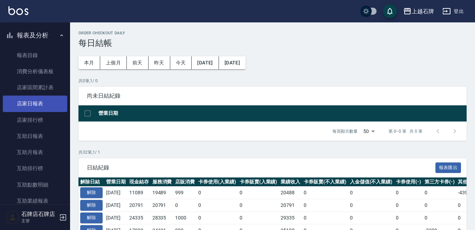
click at [52, 104] on link "店家日報表" at bounding box center [35, 104] width 64 height 16
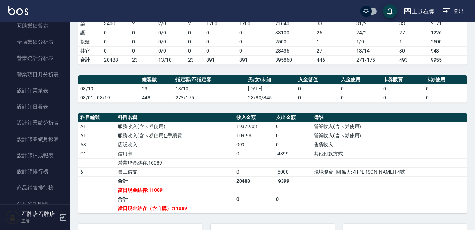
scroll to position [280, 0]
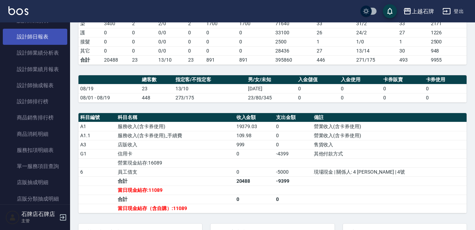
click at [45, 36] on link "設計師日報表" at bounding box center [35, 37] width 64 height 16
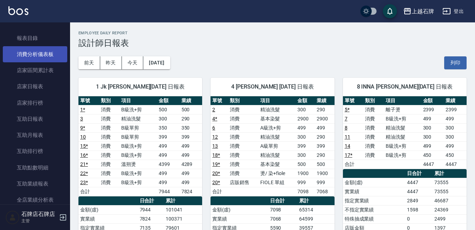
scroll to position [35, 0]
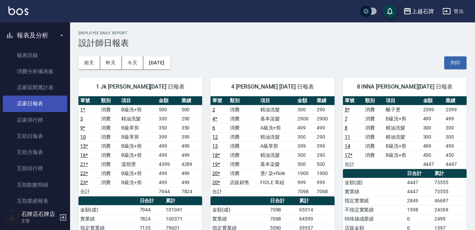
click at [56, 102] on link "店家日報表" at bounding box center [35, 104] width 64 height 16
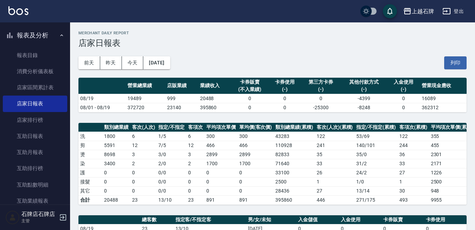
scroll to position [9, 0]
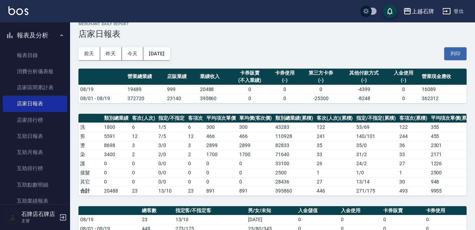
click at [408, 45] on div "前天 昨天 今天 2025/08/19 列印" at bounding box center [273, 54] width 388 height 30
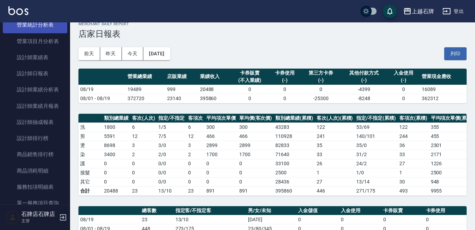
scroll to position [245, 0]
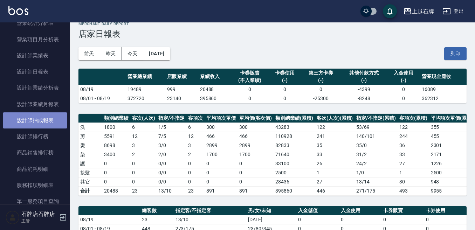
click at [54, 120] on link "設計師抽成報表" at bounding box center [35, 121] width 64 height 16
